Goal: Task Accomplishment & Management: Complete application form

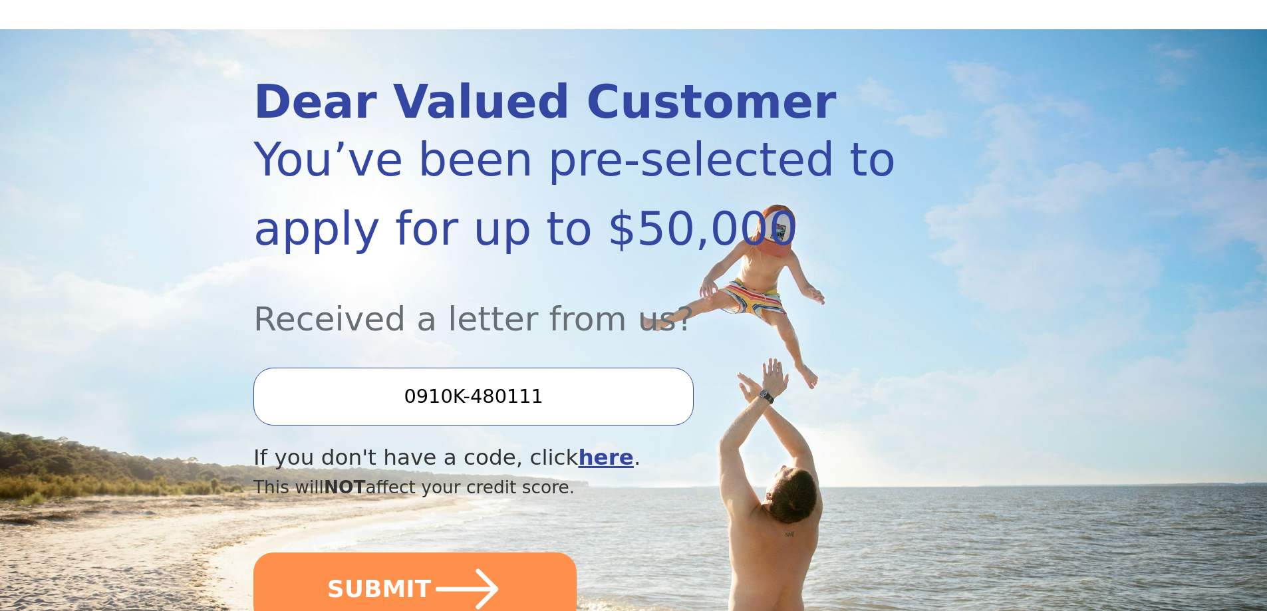
scroll to position [130, 0]
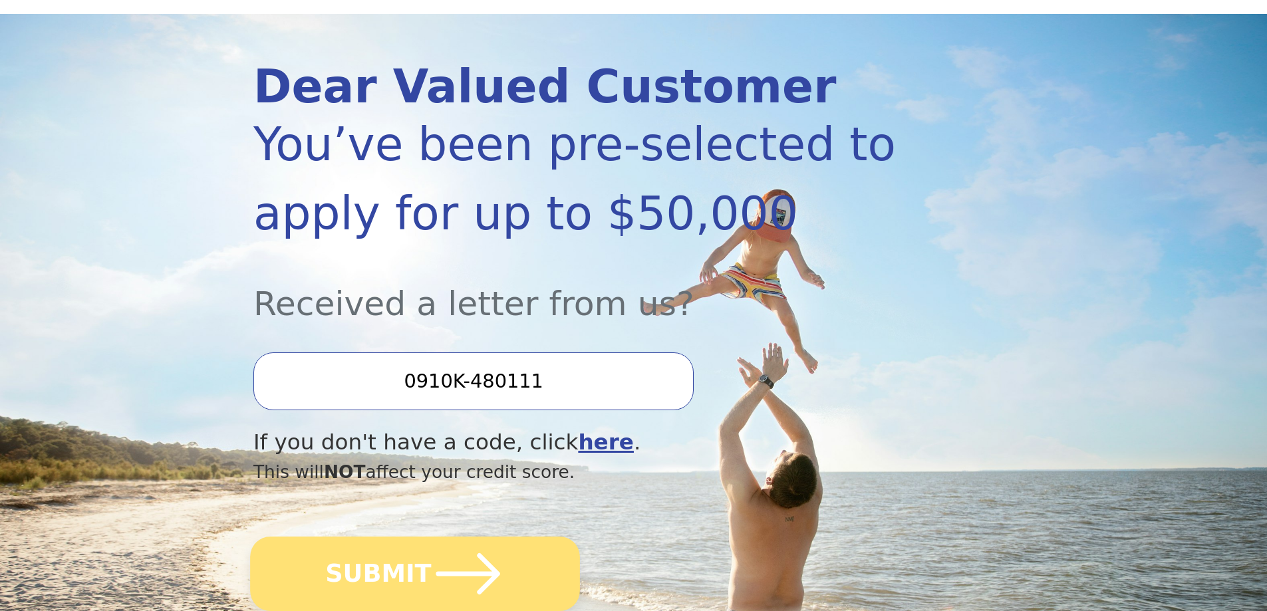
click at [347, 562] on button "SUBMIT" at bounding box center [415, 574] width 330 height 75
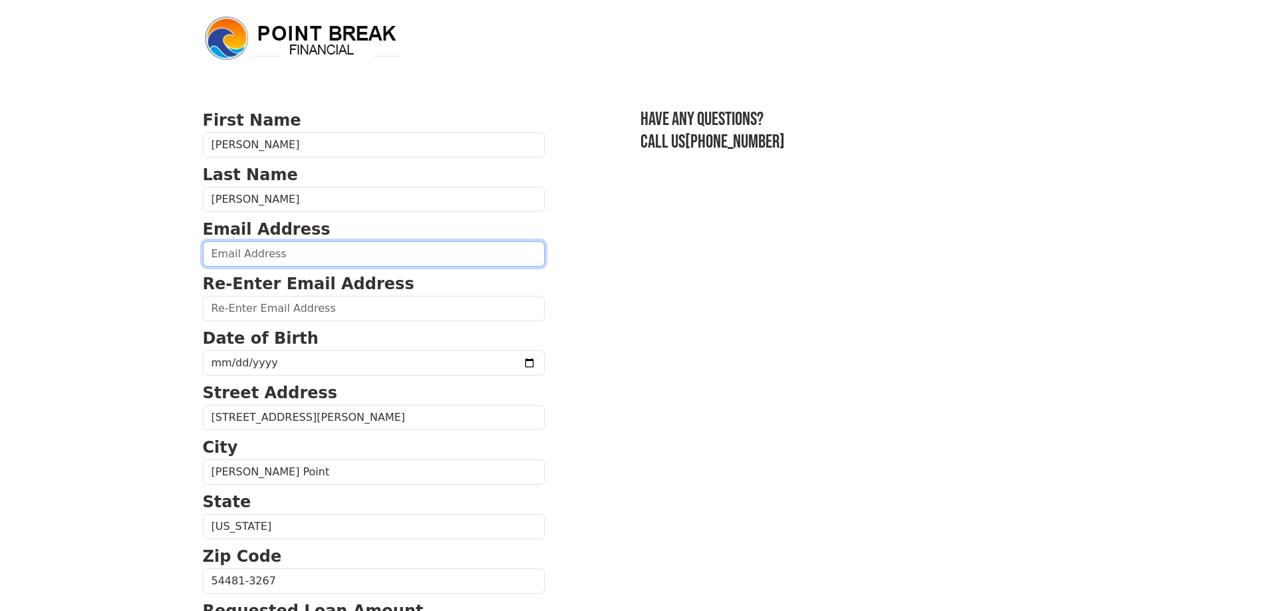
click at [339, 257] on input "email" at bounding box center [374, 254] width 342 height 25
type input "vanorder@charter.net"
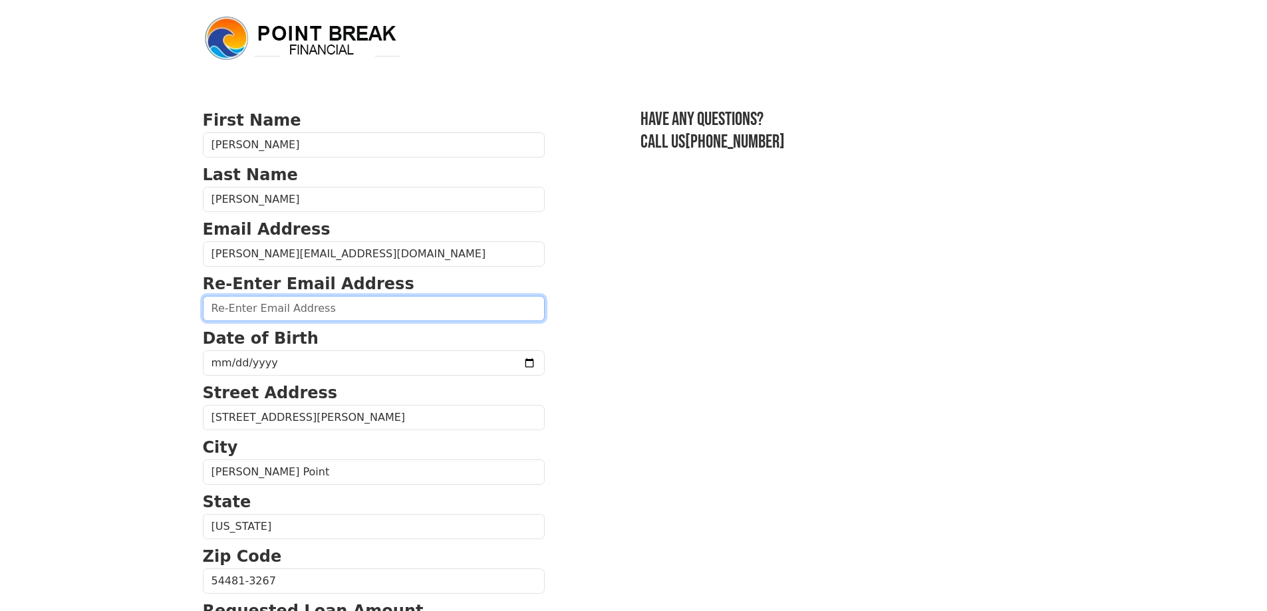
type input "vanorder@charter.net"
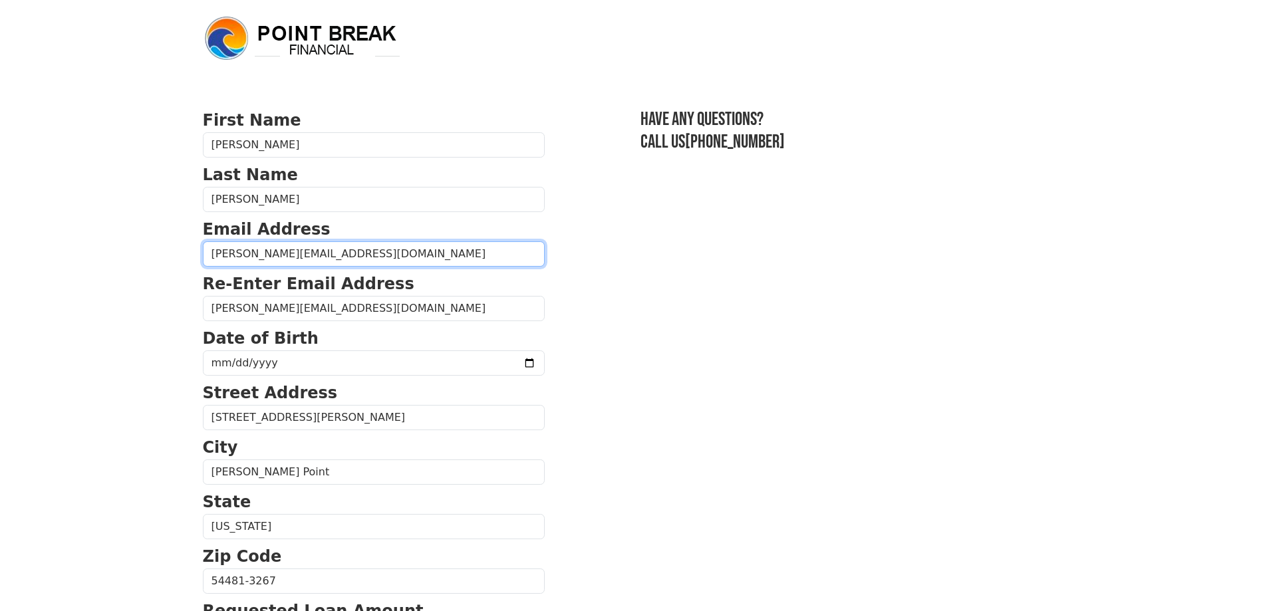
type input "(715) 572-3006"
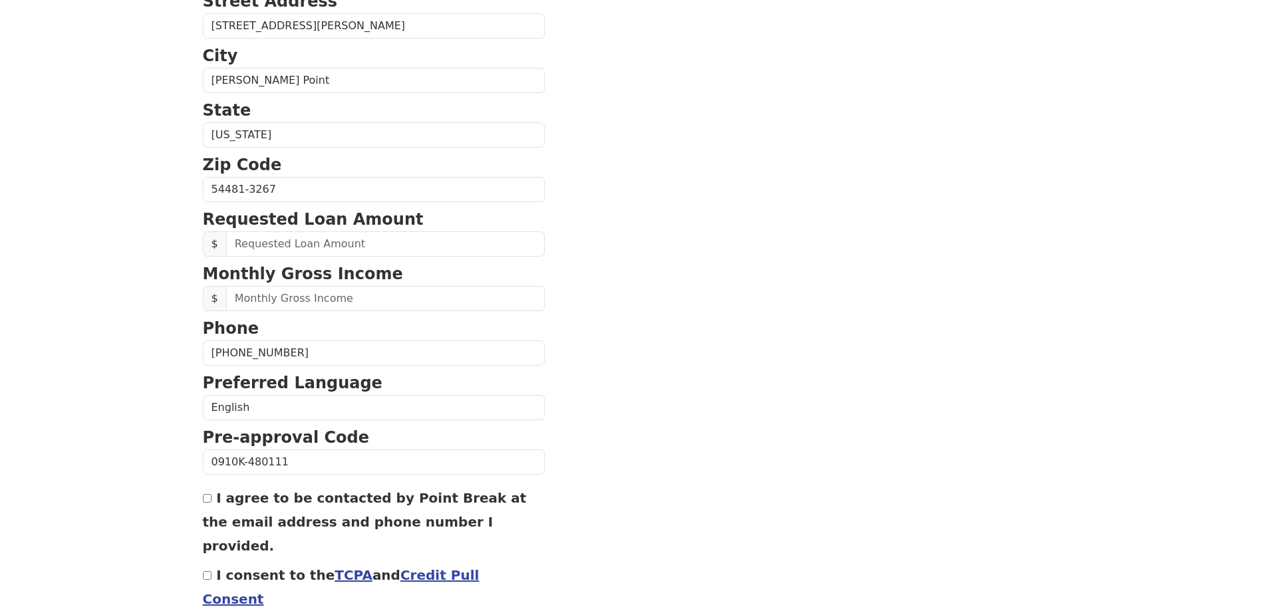
scroll to position [439, 0]
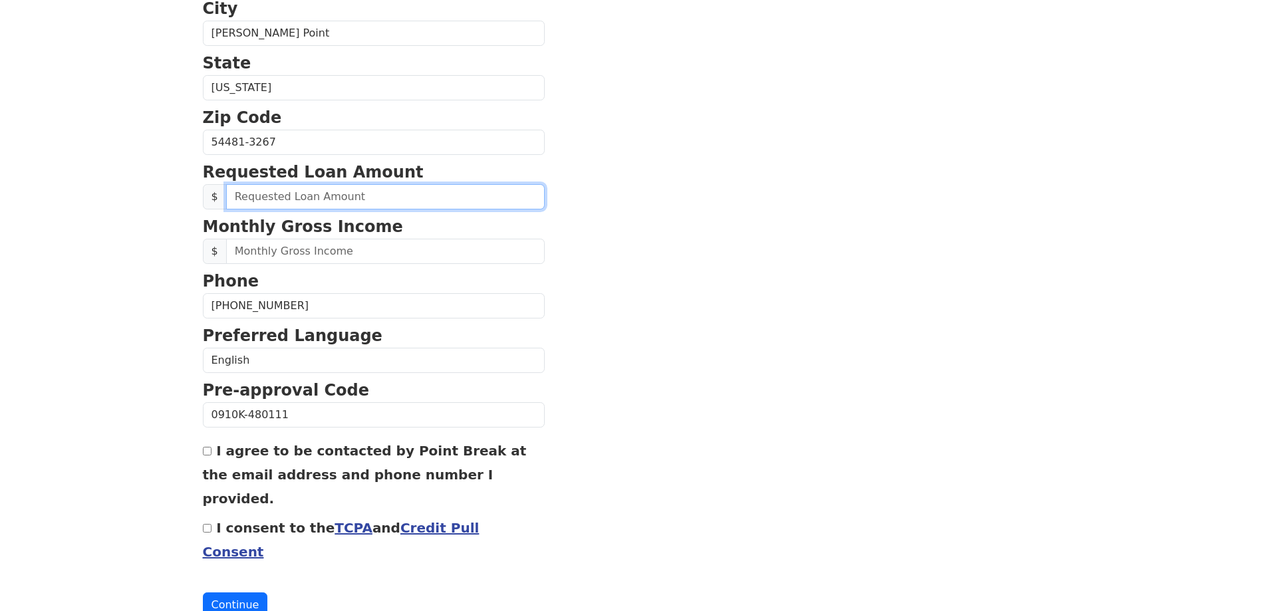
click at [263, 200] on input "text" at bounding box center [385, 196] width 319 height 25
type input "4,000.00"
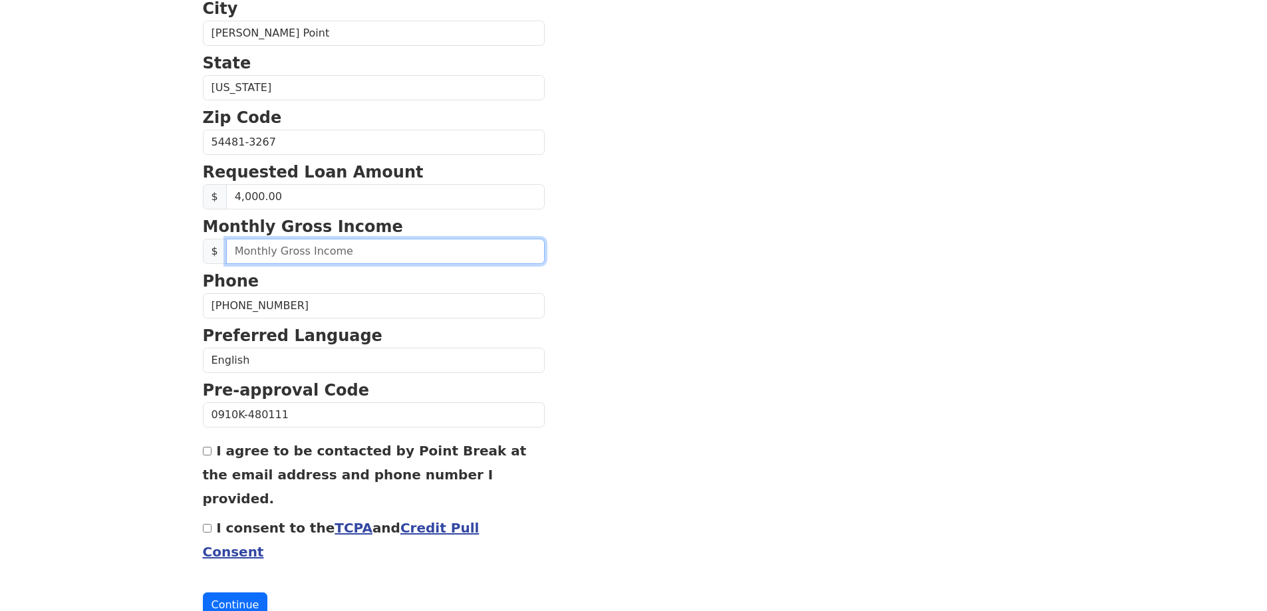
click at [440, 254] on input "text" at bounding box center [385, 251] width 319 height 25
type input "31,000.00"
click at [206, 454] on input "I agree to be contacted by Point Break at the email address and phone number I …" at bounding box center [207, 451] width 9 height 9
checkbox input "true"
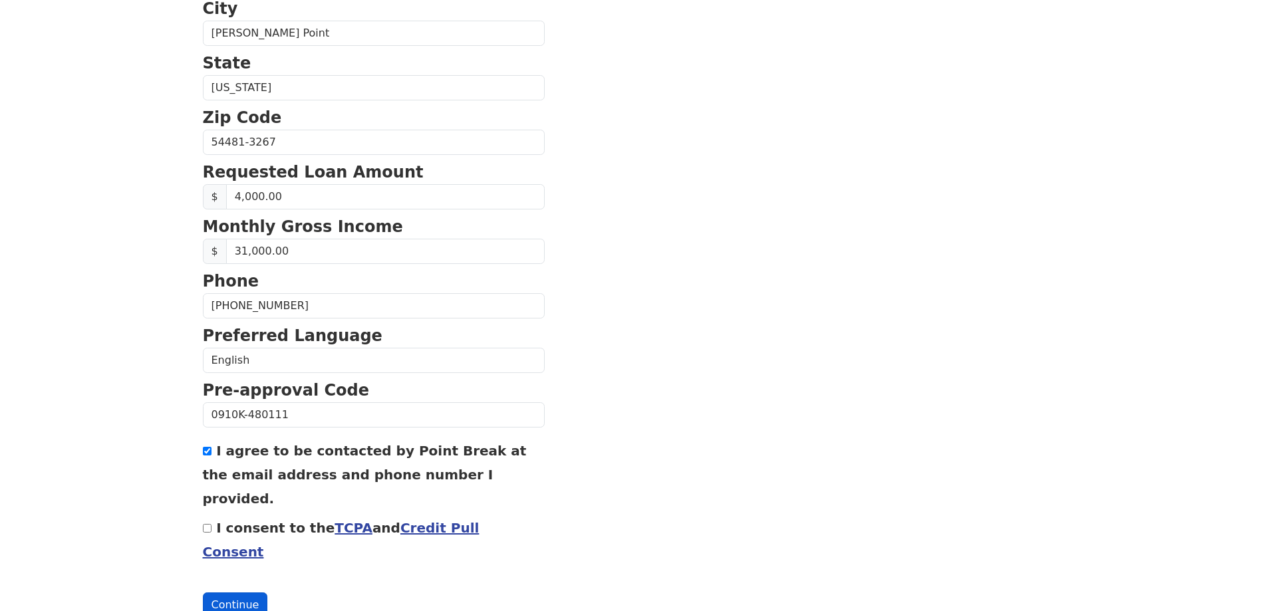
click at [243, 593] on button "Continue" at bounding box center [235, 605] width 65 height 25
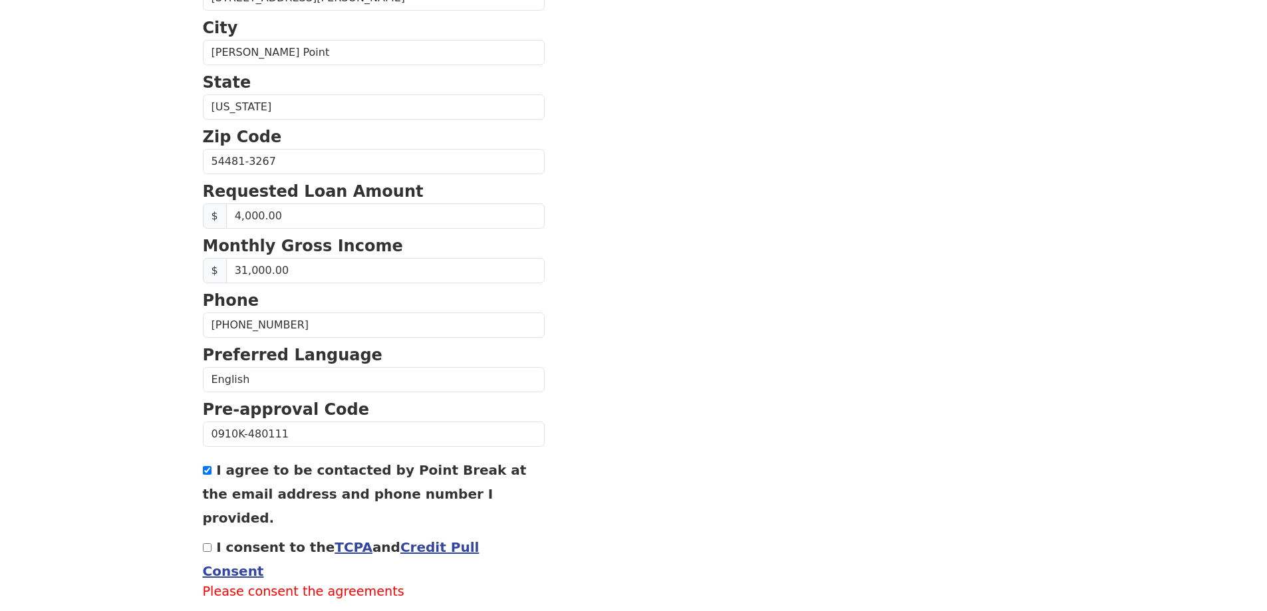
scroll to position [458, 0]
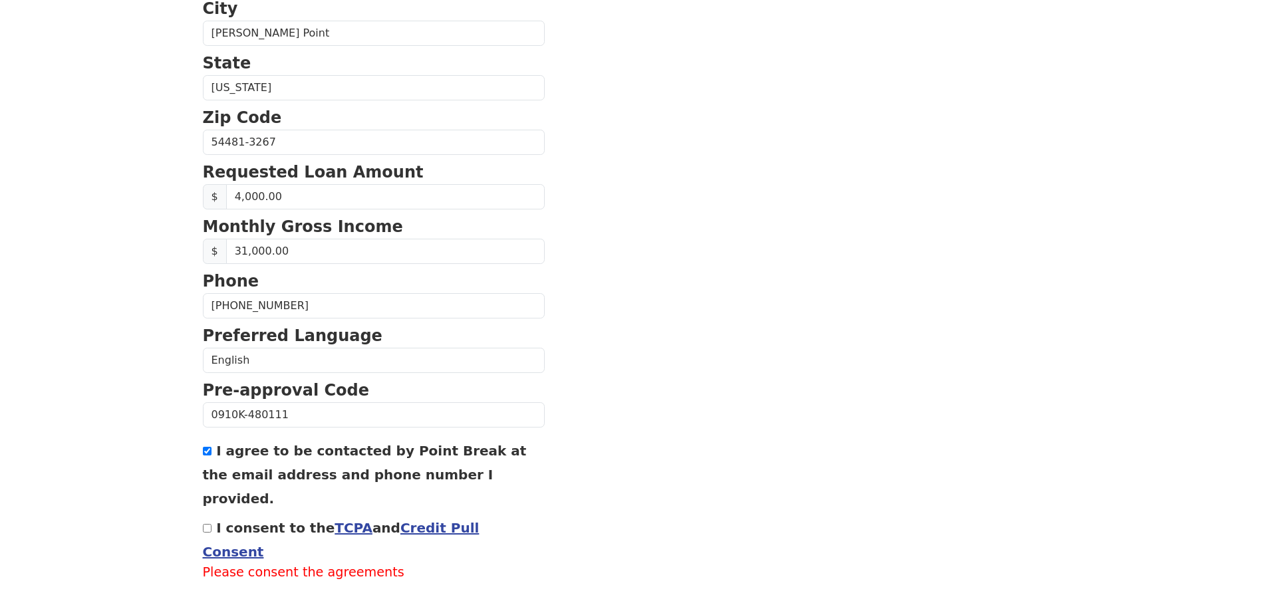
click at [340, 520] on link "TCPA" at bounding box center [354, 528] width 38 height 16
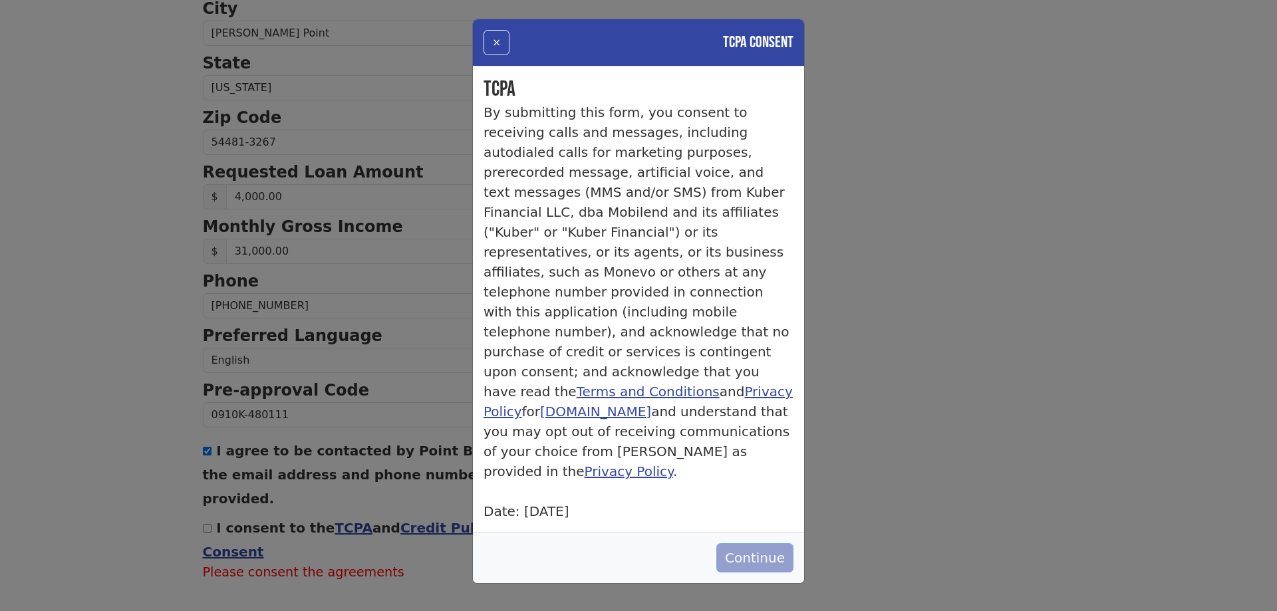
click at [774, 544] on button "Continue" at bounding box center [755, 558] width 77 height 29
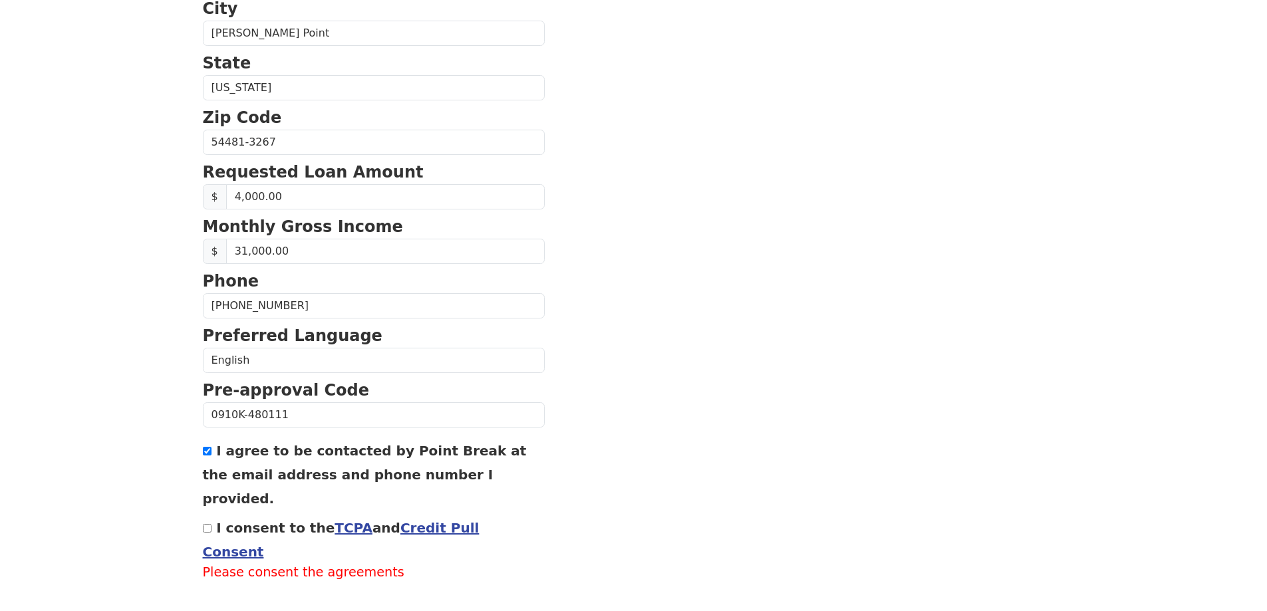
click at [442, 520] on link "Credit Pull Consent" at bounding box center [341, 540] width 277 height 40
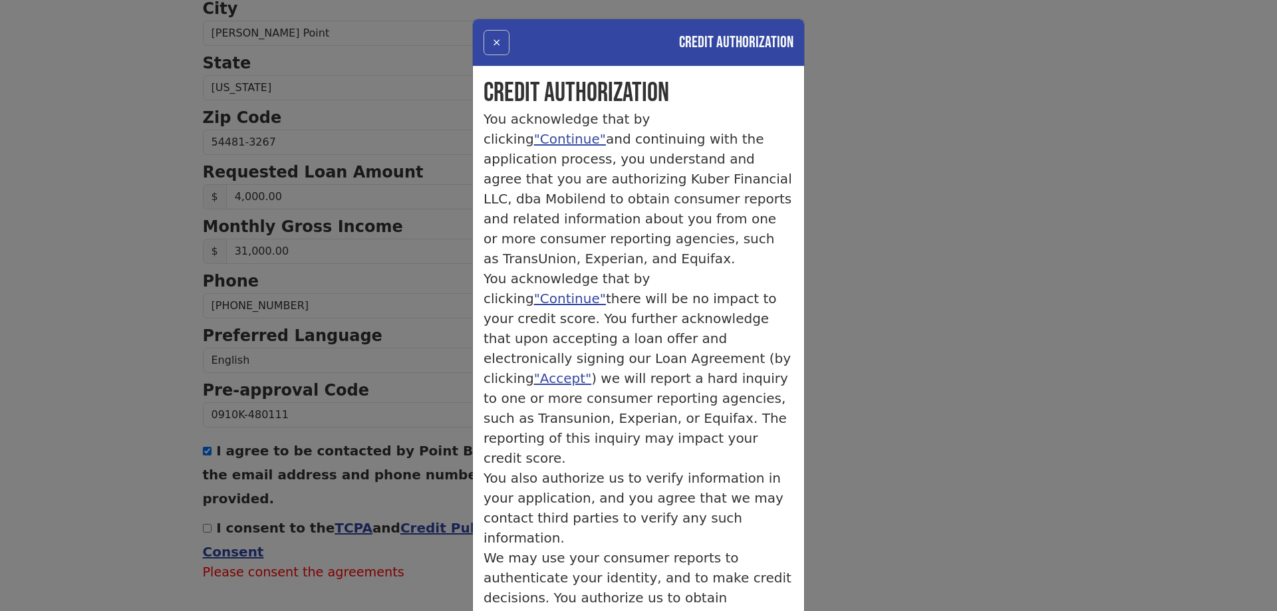
click at [490, 41] on button "×" at bounding box center [497, 42] width 26 height 25
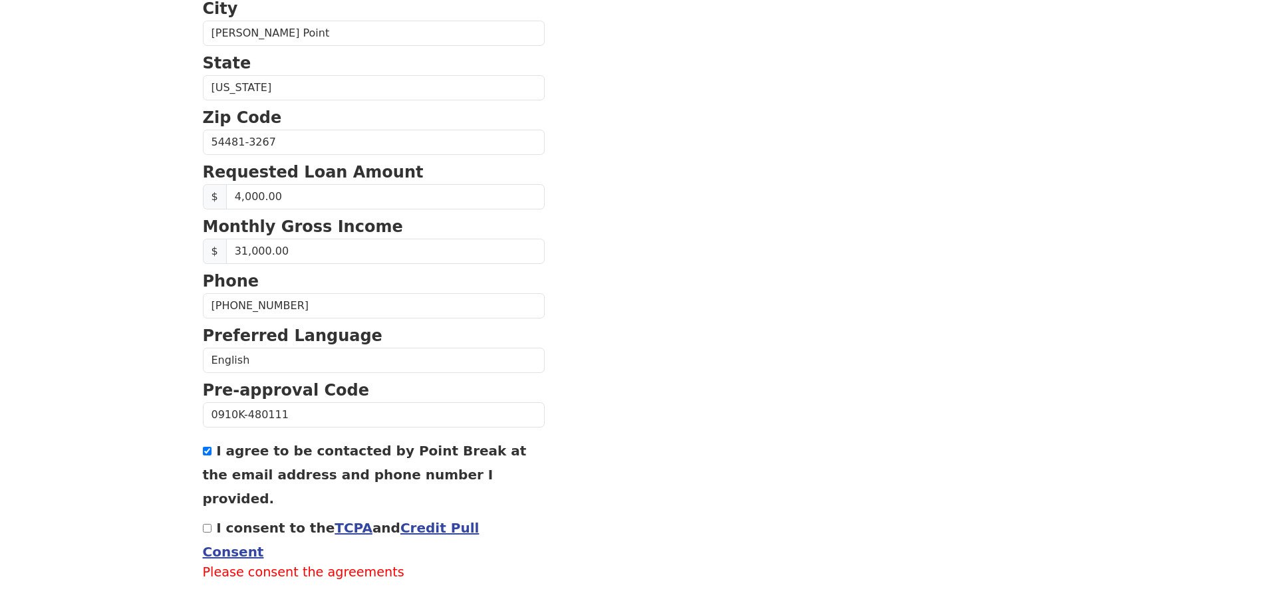
click at [207, 524] on input "I consent to the TCPA and Credit Pull Consent" at bounding box center [207, 528] width 9 height 9
checkbox input "true"
click at [244, 593] on button "Continue" at bounding box center [235, 605] width 65 height 25
click at [238, 593] on button "Continue" at bounding box center [235, 605] width 65 height 25
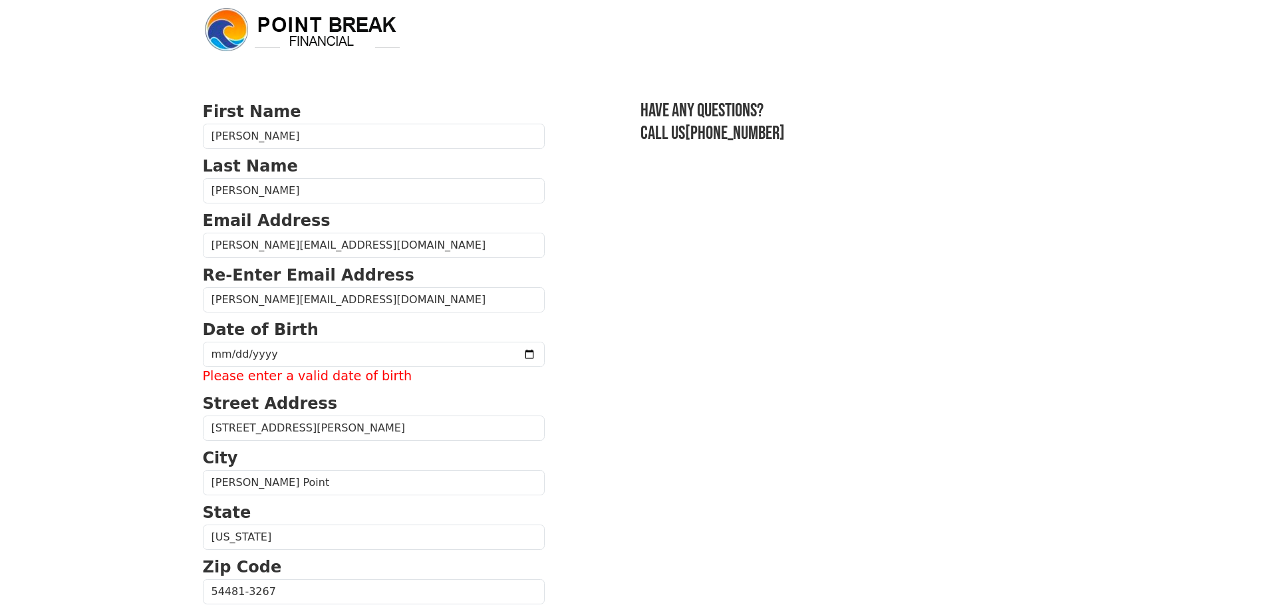
scroll to position [7, 0]
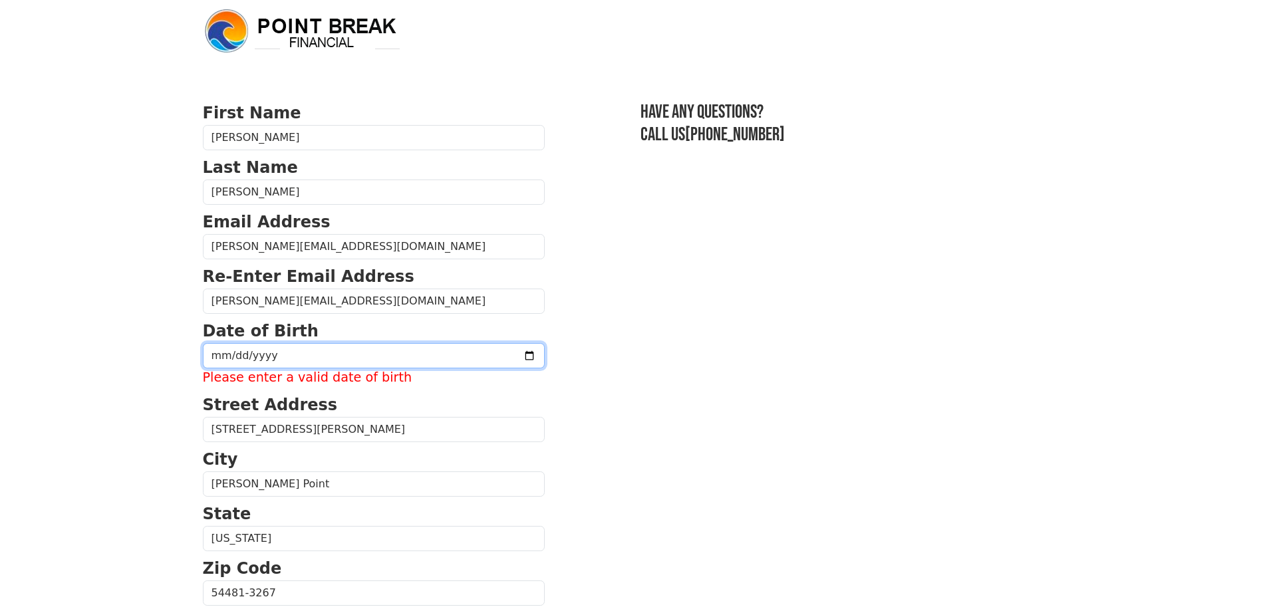
click at [326, 349] on input "date" at bounding box center [374, 355] width 342 height 25
type input "1956-02-15"
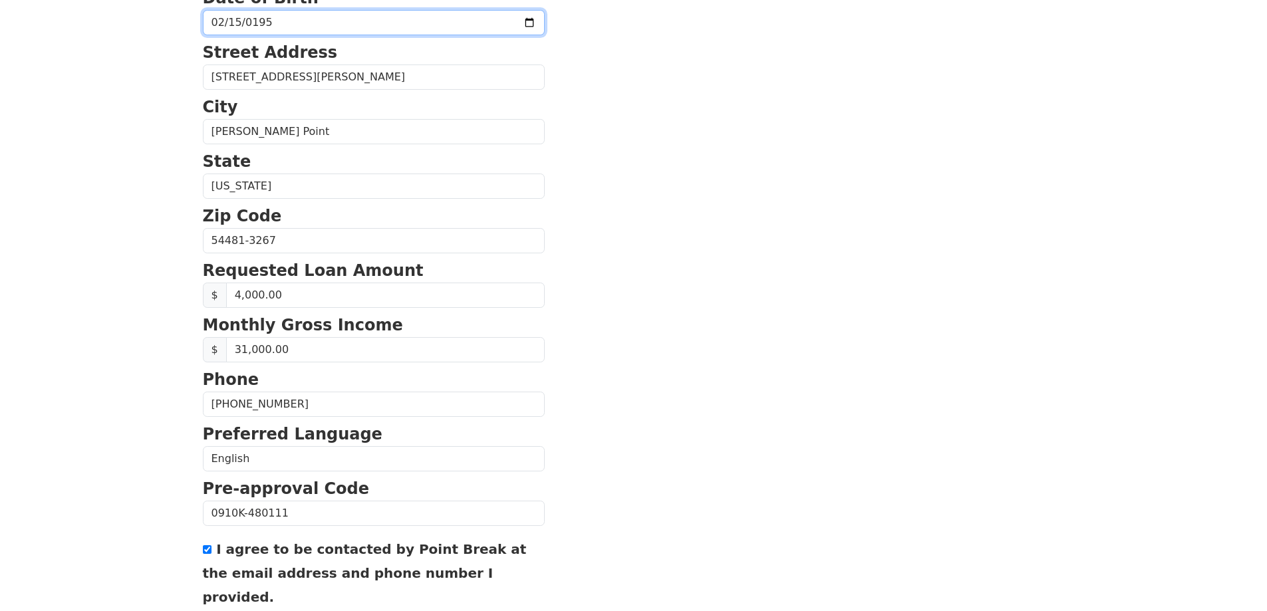
scroll to position [448, 0]
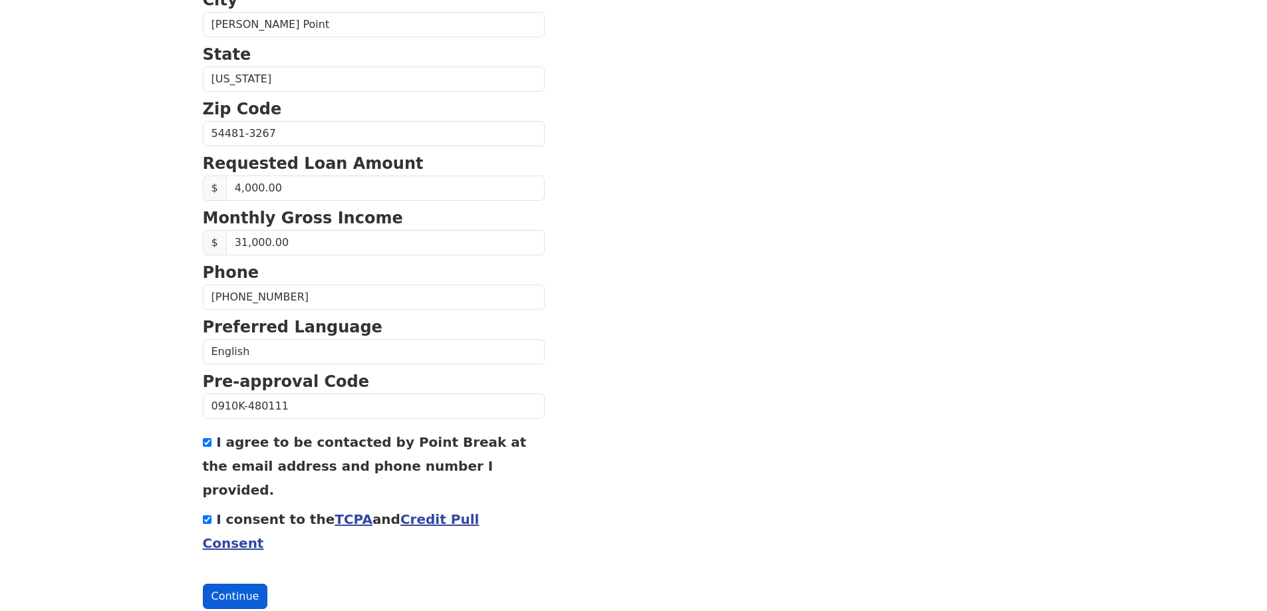
click at [247, 584] on button "Continue" at bounding box center [235, 596] width 65 height 25
